Goal: Information Seeking & Learning: Learn about a topic

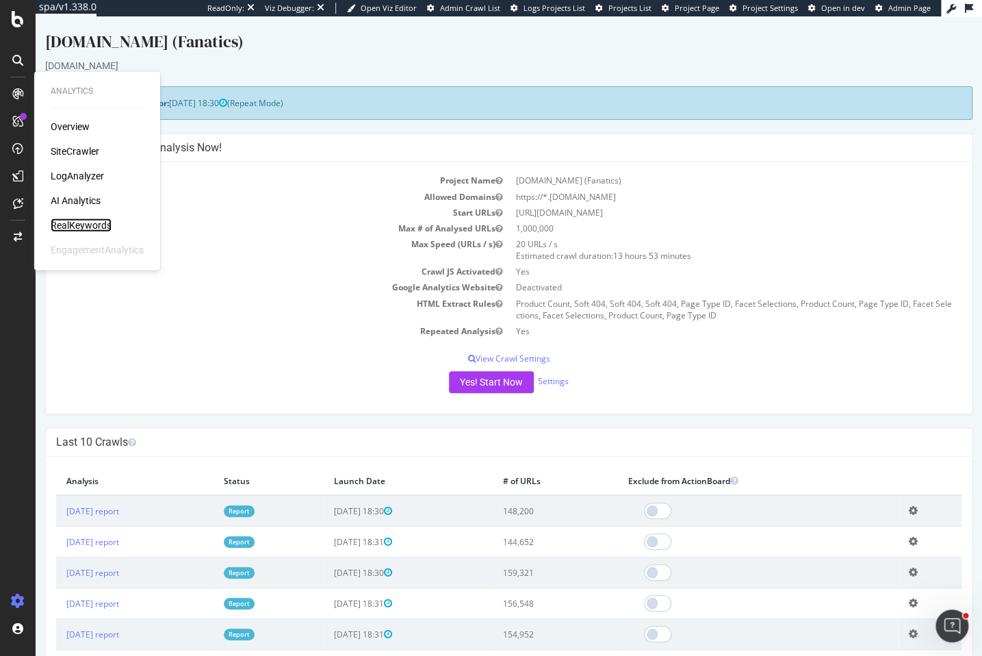
click at [77, 221] on div "RealKeywords" at bounding box center [81, 225] width 61 height 14
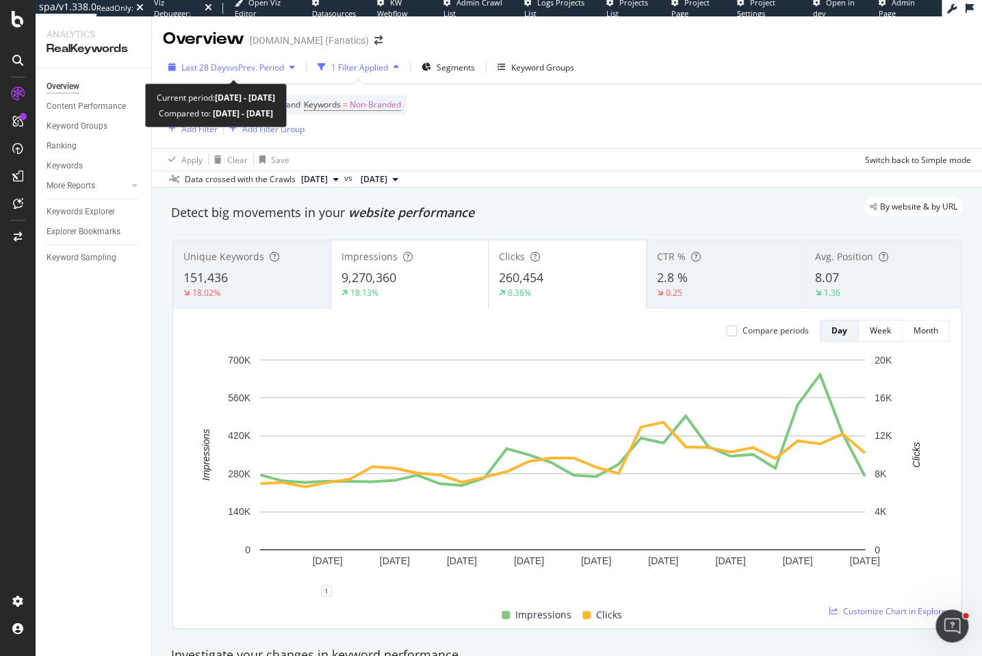
click at [283, 64] on span "vs Prev. Period" at bounding box center [257, 68] width 54 height 12
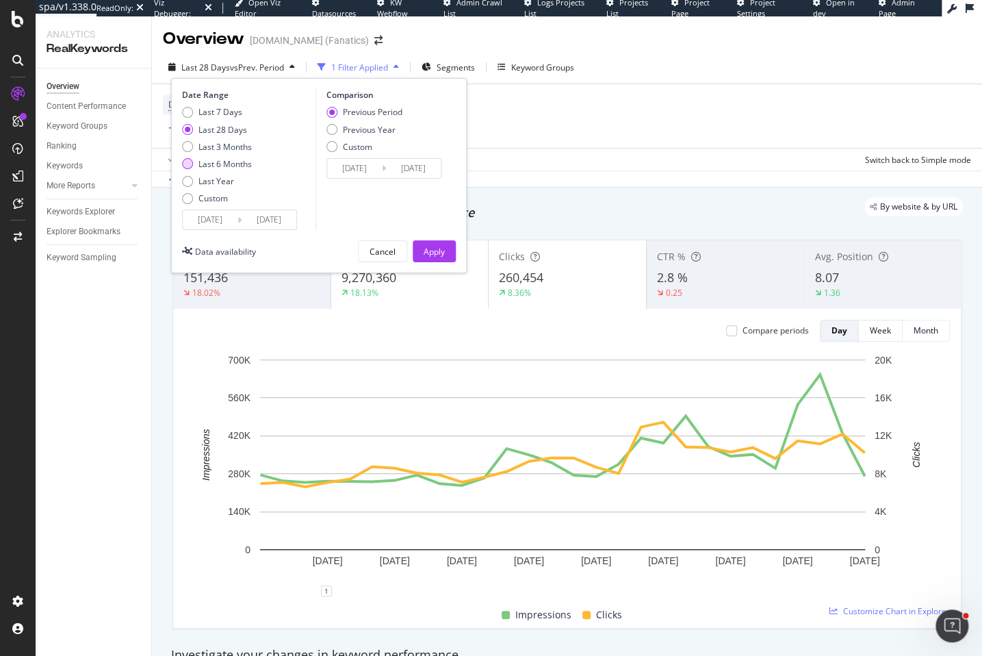
click at [238, 165] on div "Last 6 Months" at bounding box center [225, 164] width 53 height 12
type input "2025/04/04"
type input "2024/10/03"
type input "2025/04/03"
click at [420, 249] on button "Apply" at bounding box center [434, 251] width 43 height 22
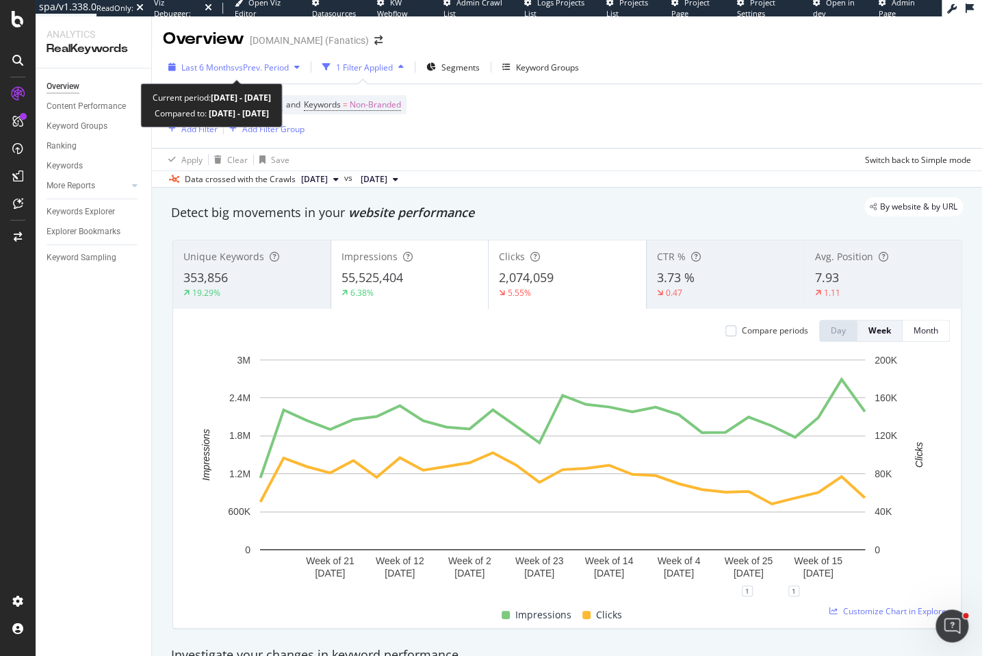
click at [233, 66] on span "Last 6 Months vs Prev. Period" at bounding box center [234, 68] width 107 height 12
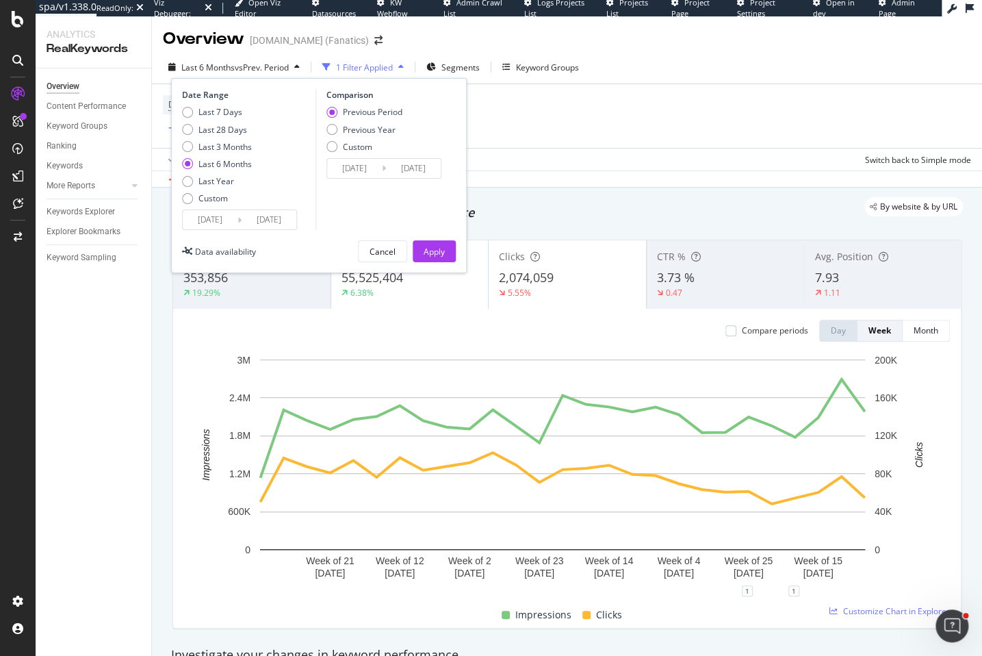
click at [209, 218] on input "2025/04/04" at bounding box center [210, 219] width 55 height 19
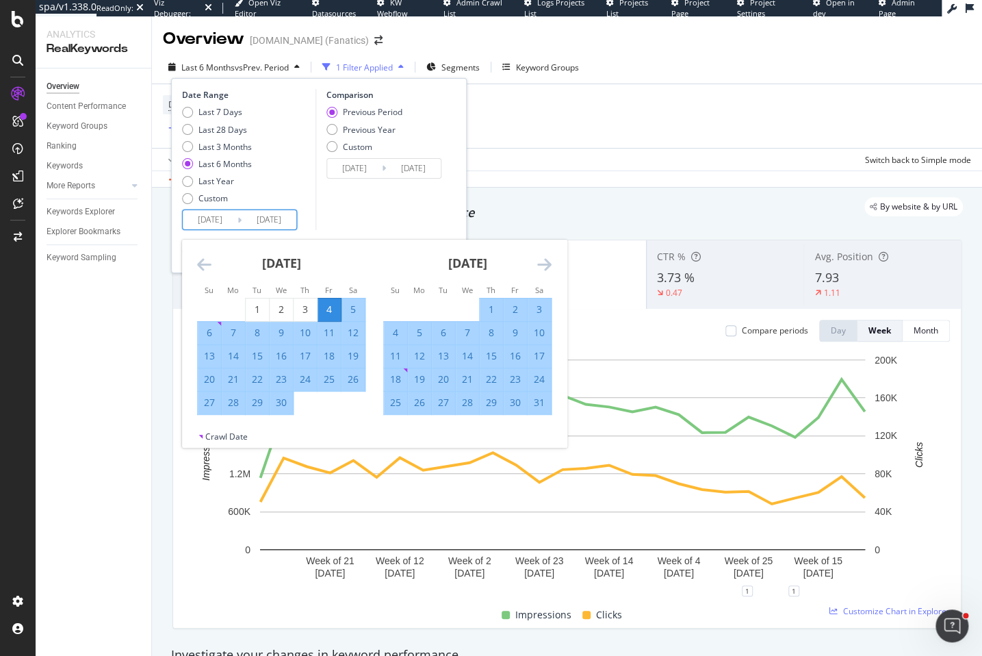
click at [207, 270] on icon "Move backward to switch to the previous month." at bounding box center [204, 264] width 14 height 16
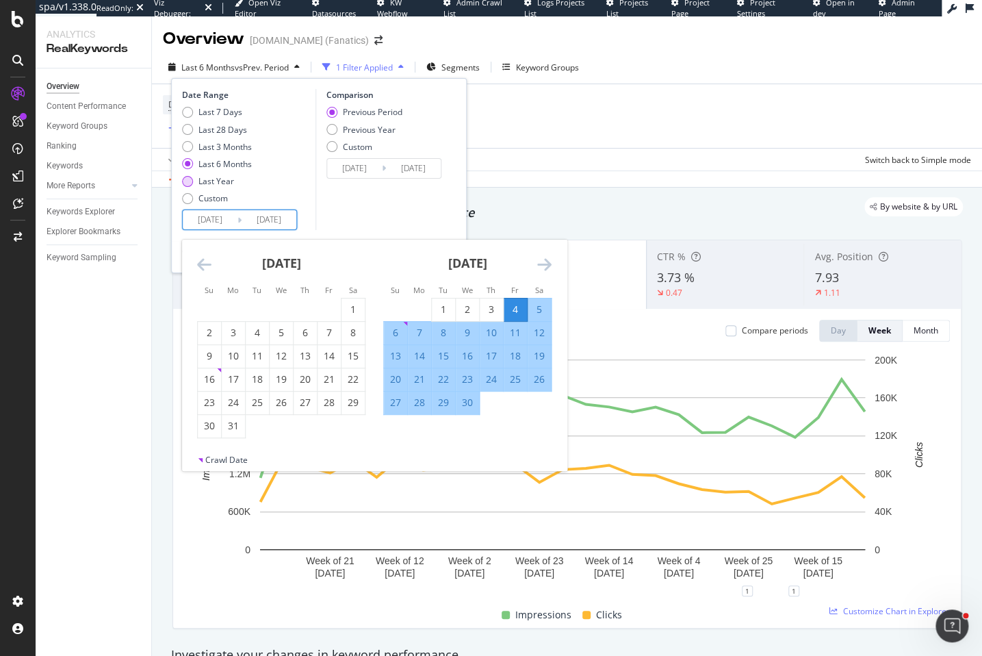
click at [221, 183] on div "Last Year" at bounding box center [217, 181] width 36 height 12
type input "2024/10/04"
type input "2023/10/05"
type input "2024/10/03"
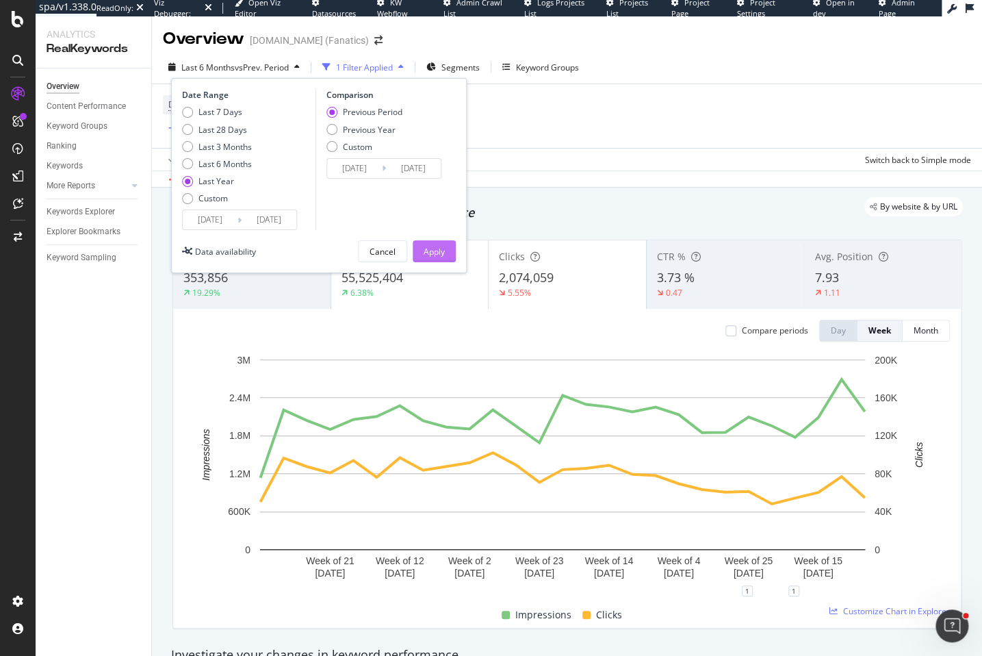
click at [435, 249] on div "Apply" at bounding box center [434, 252] width 21 height 12
